Goal: Information Seeking & Learning: Learn about a topic

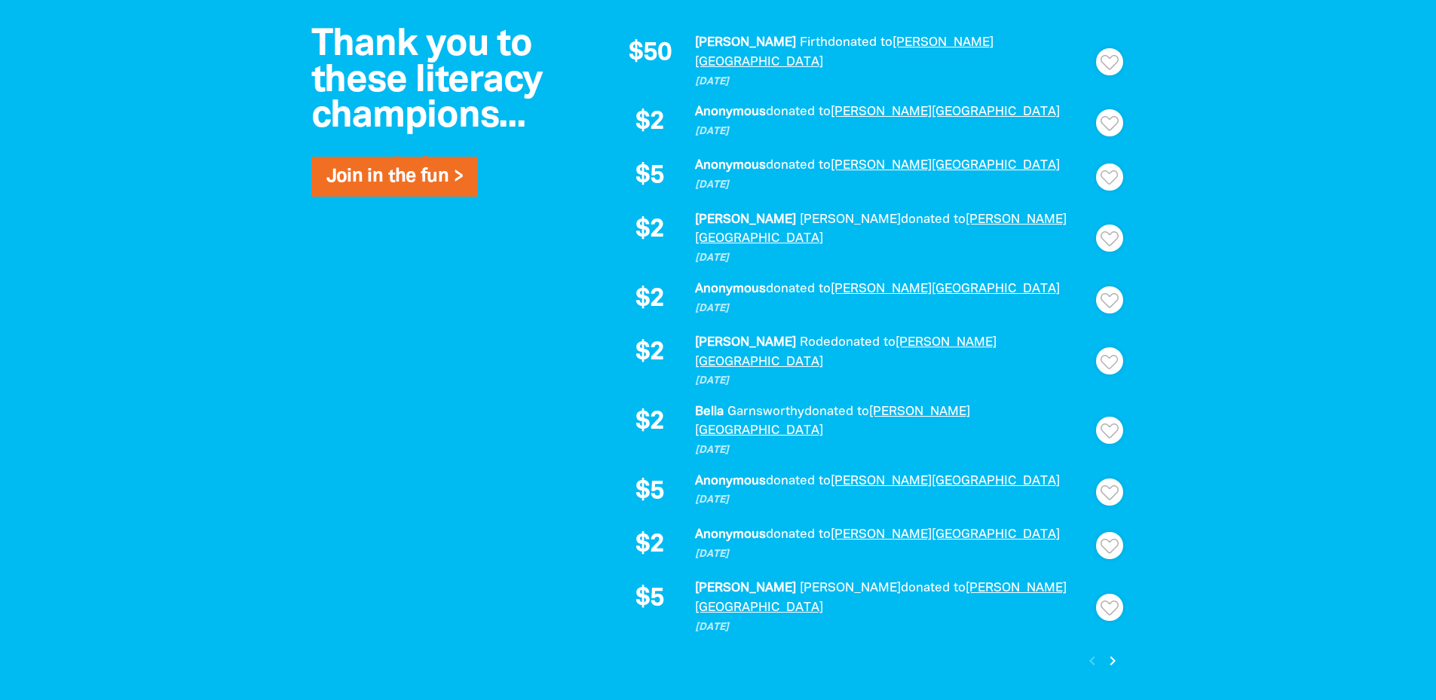
scroll to position [1130, 0]
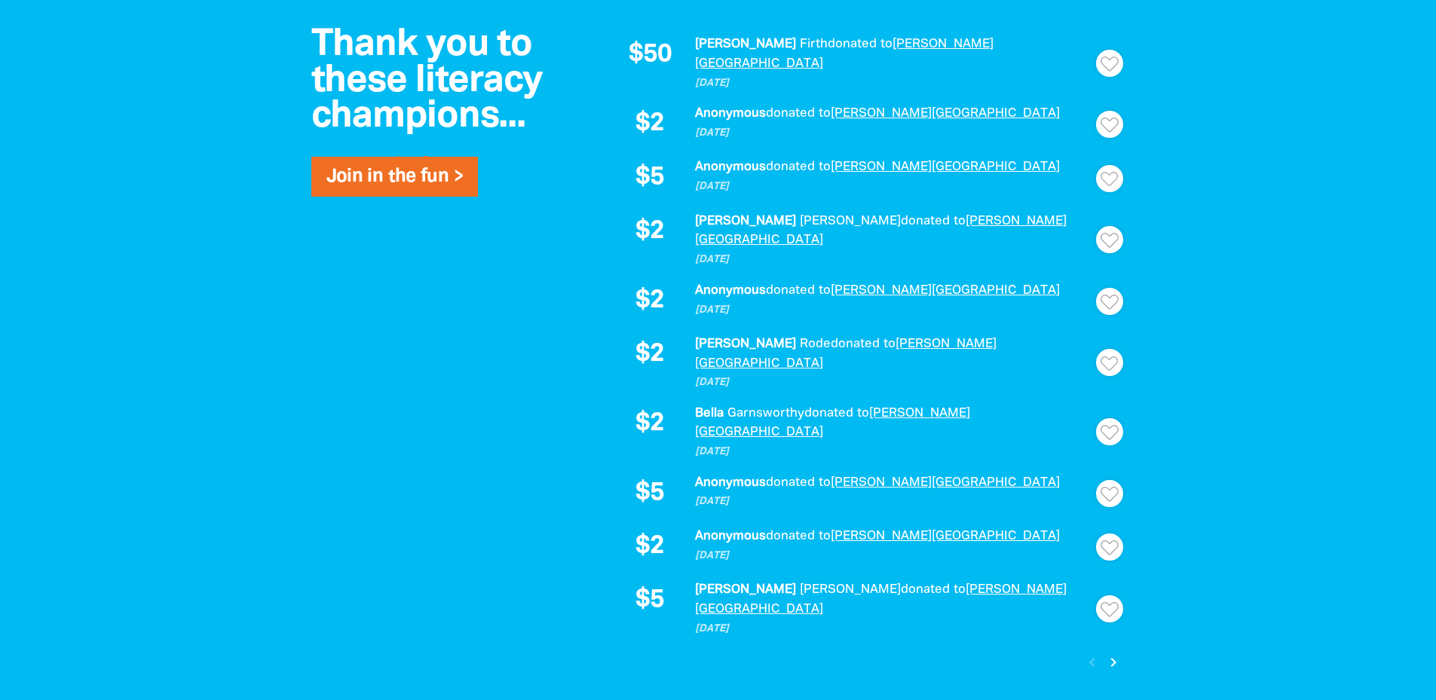
click at [1108, 653] on icon "chevron_right" at bounding box center [1113, 662] width 18 height 18
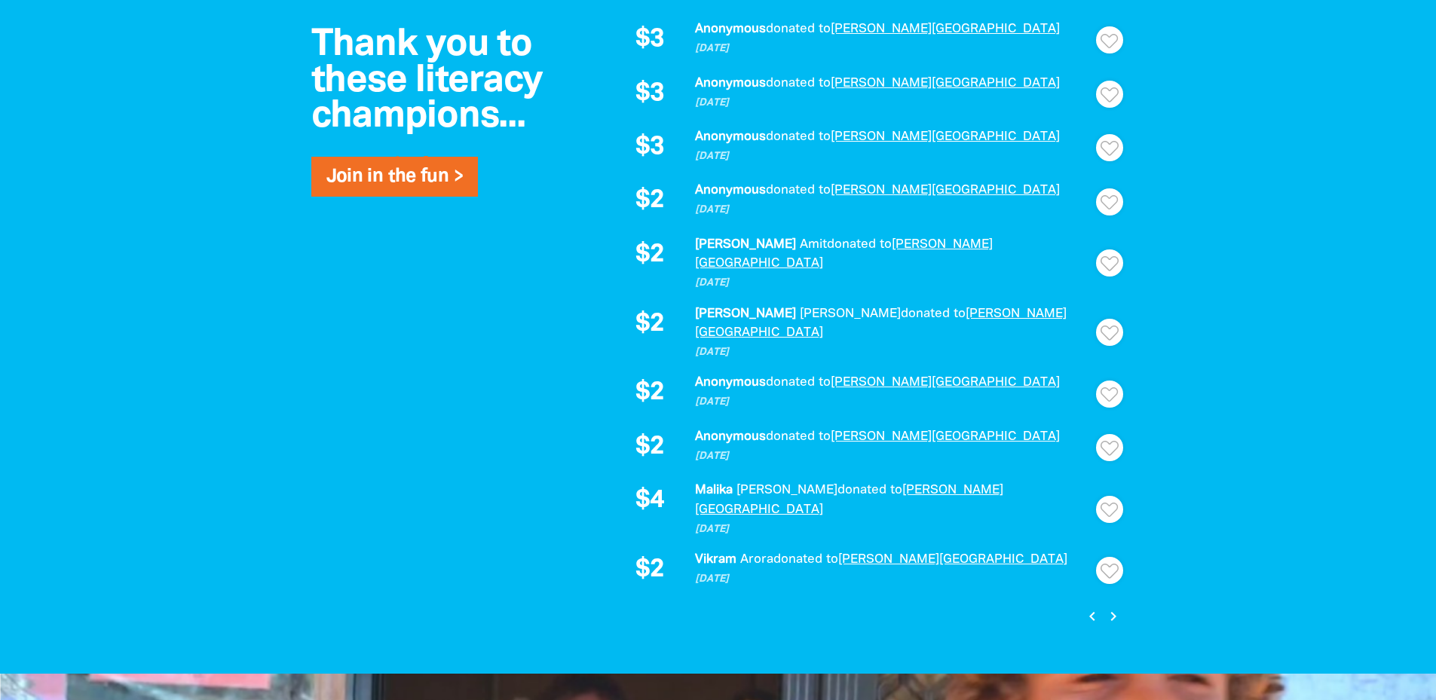
scroll to position [1159, 0]
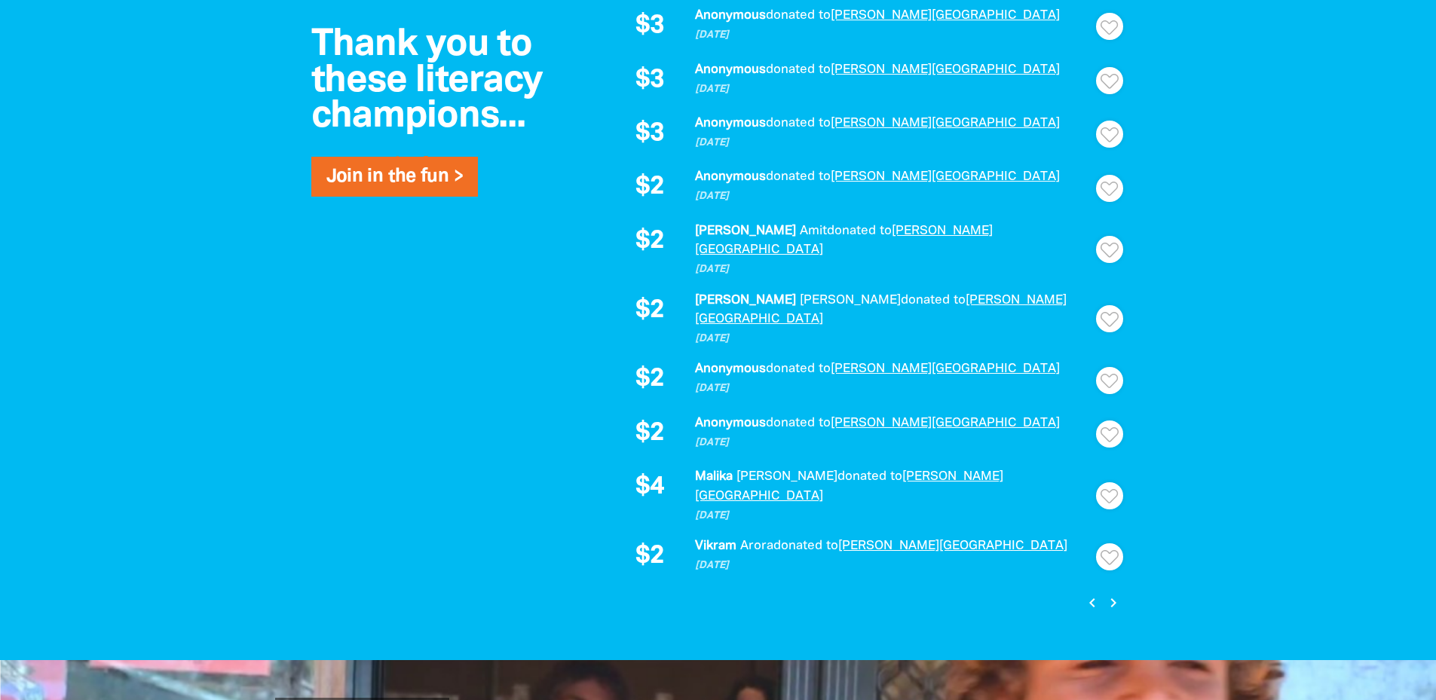
click at [1112, 594] on icon "chevron_right" at bounding box center [1113, 603] width 18 height 18
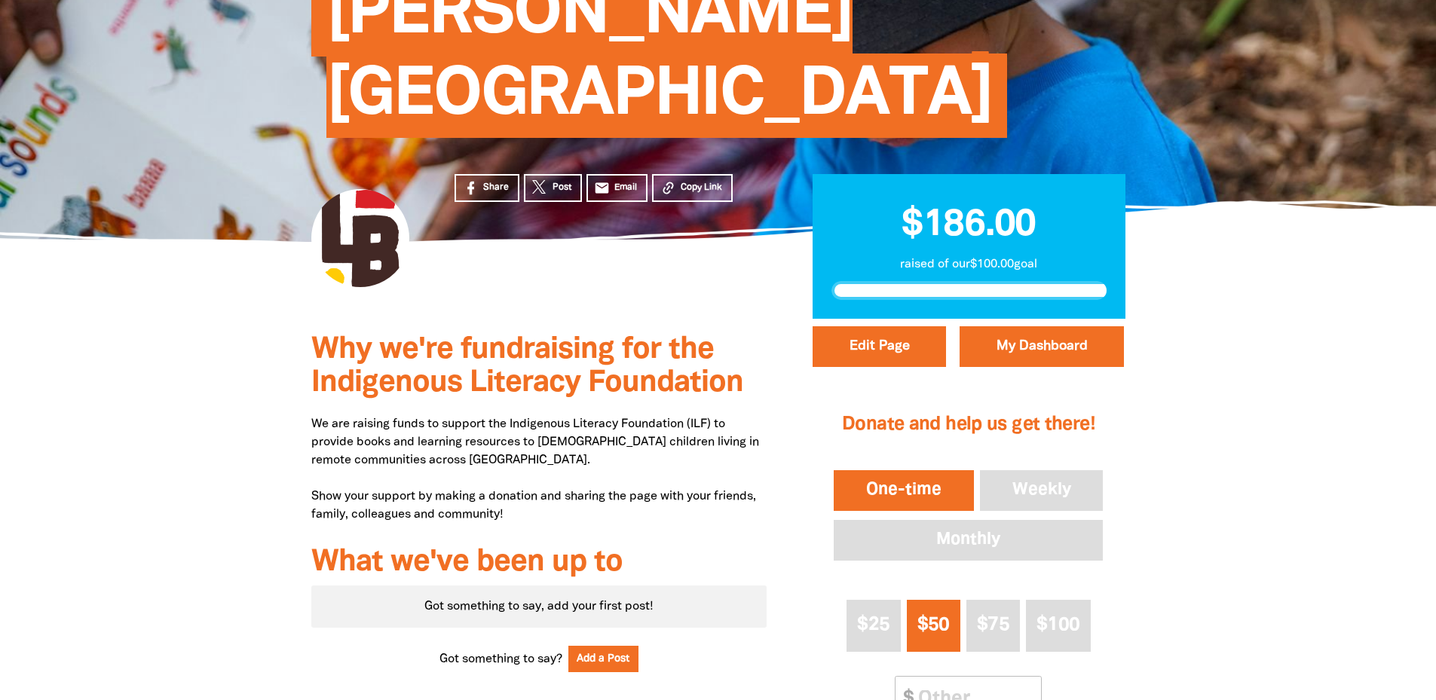
scroll to position [0, 0]
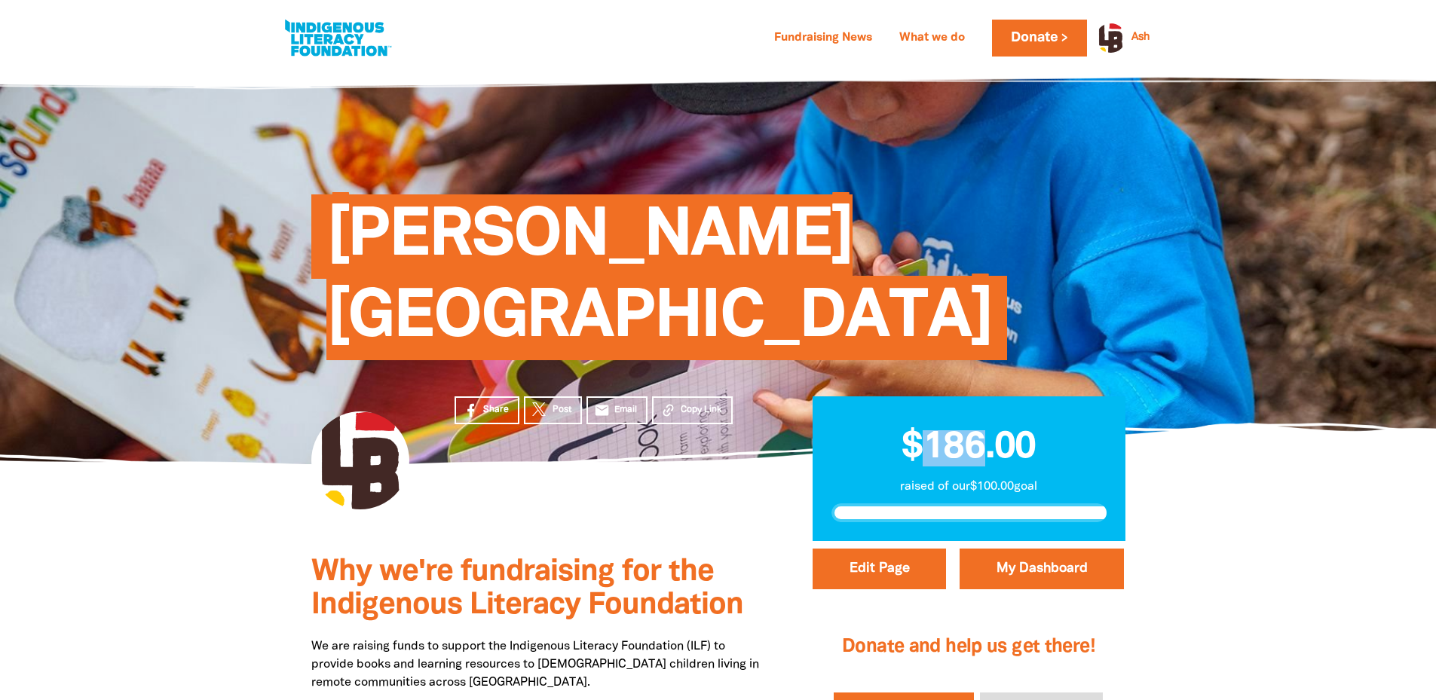
drag, startPoint x: 928, startPoint y: 375, endPoint x: 985, endPoint y: 378, distance: 56.6
click at [985, 430] on span "$186.00" at bounding box center [968, 447] width 134 height 35
click at [984, 430] on span "$186.00" at bounding box center [968, 447] width 134 height 35
drag, startPoint x: 984, startPoint y: 369, endPoint x: 927, endPoint y: 365, distance: 57.4
click at [927, 430] on span "$186.00" at bounding box center [968, 447] width 134 height 35
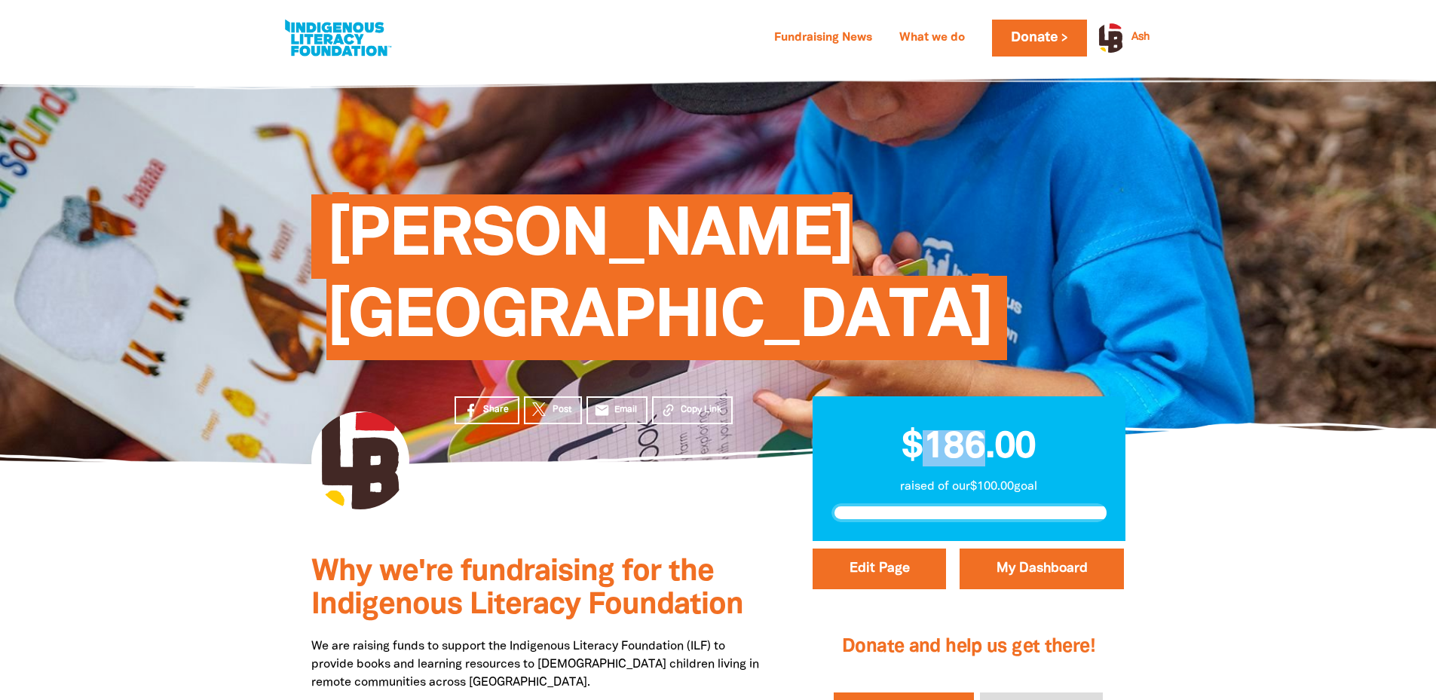
click at [978, 430] on span "$186.00" at bounding box center [968, 447] width 134 height 35
drag, startPoint x: 987, startPoint y: 366, endPoint x: 923, endPoint y: 372, distance: 64.3
click at [923, 430] on span "$186.00" at bounding box center [968, 447] width 134 height 35
drag, startPoint x: 1021, startPoint y: 373, endPoint x: 922, endPoint y: 381, distance: 99.8
click at [922, 430] on span "$186.00" at bounding box center [968, 447] width 134 height 35
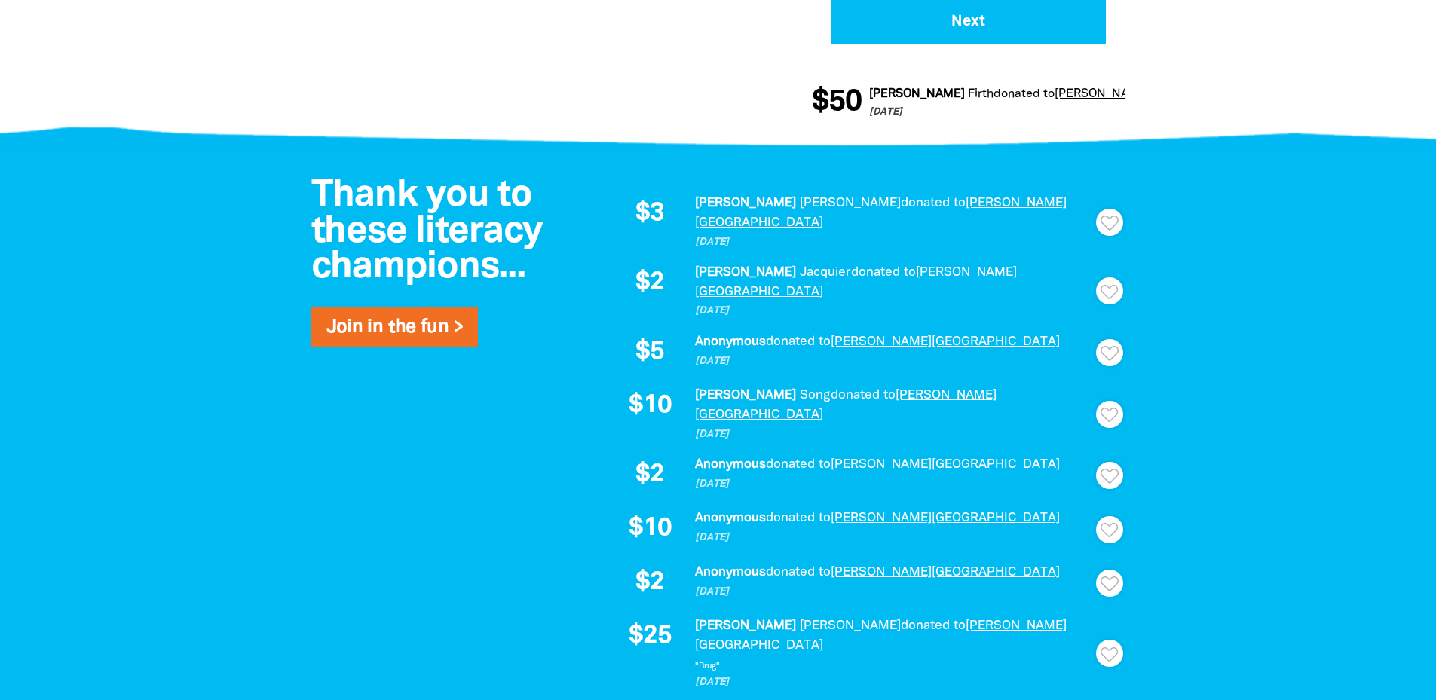
scroll to position [980, 0]
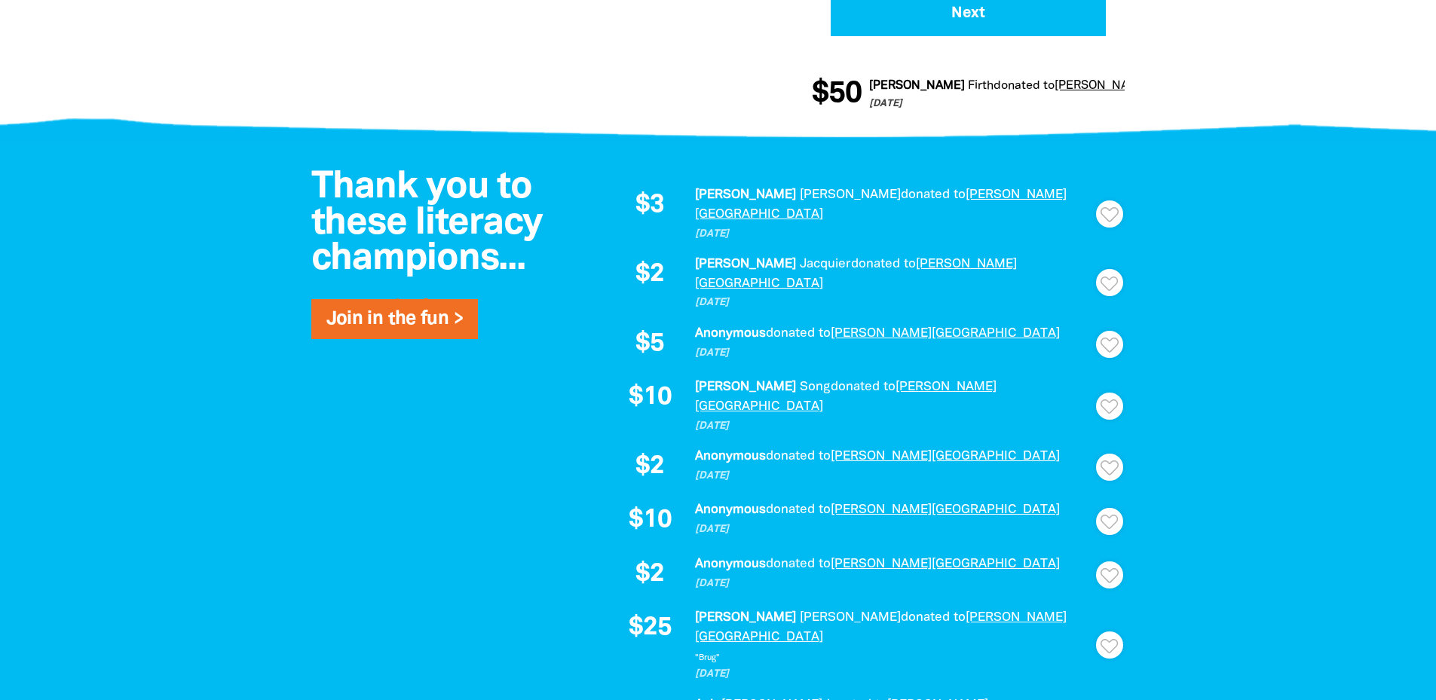
click at [1091, 599] on div "$3 [PERSON_NAME] donated to [PERSON_NAME] House [DATE] Thank Thanks [PERSON_NAM…" at bounding box center [860, 479] width 497 height 589
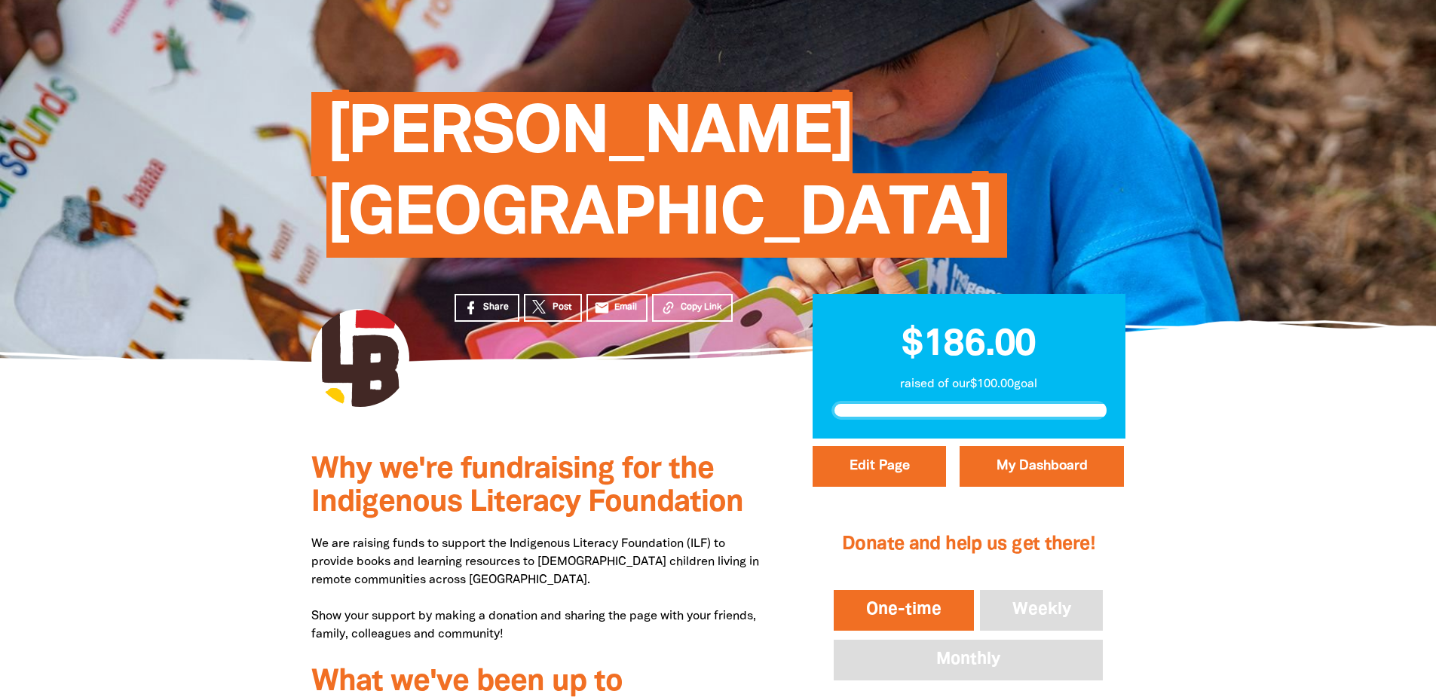
scroll to position [0, 0]
